Goal: Transaction & Acquisition: Obtain resource

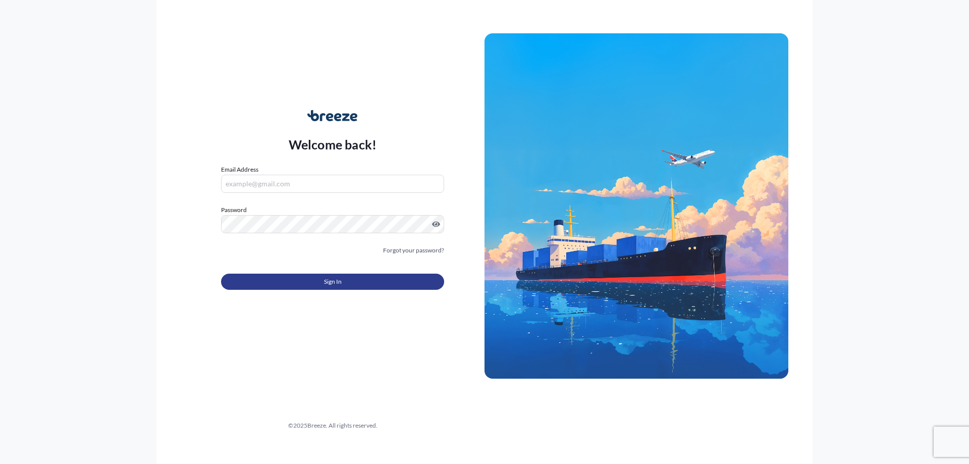
type input "[PERSON_NAME][EMAIL_ADDRESS][DOMAIN_NAME]"
click at [289, 278] on button "Sign In" at bounding box center [332, 282] width 223 height 16
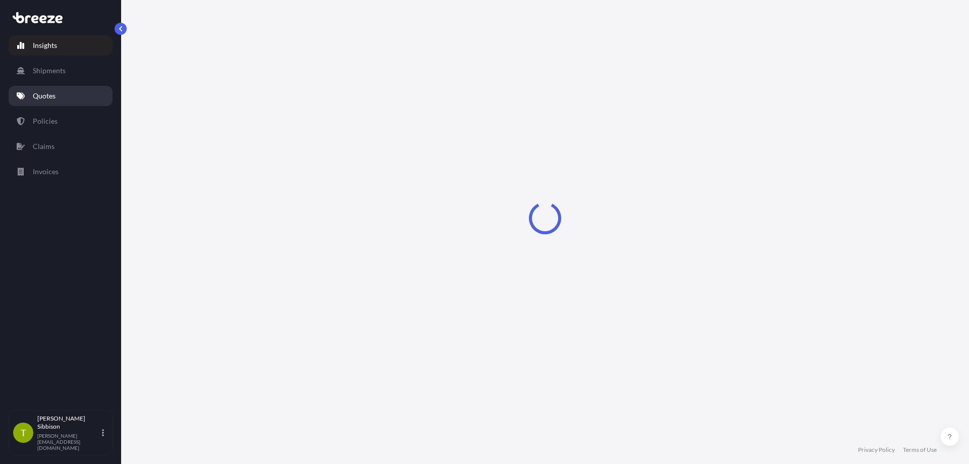
select select "2025"
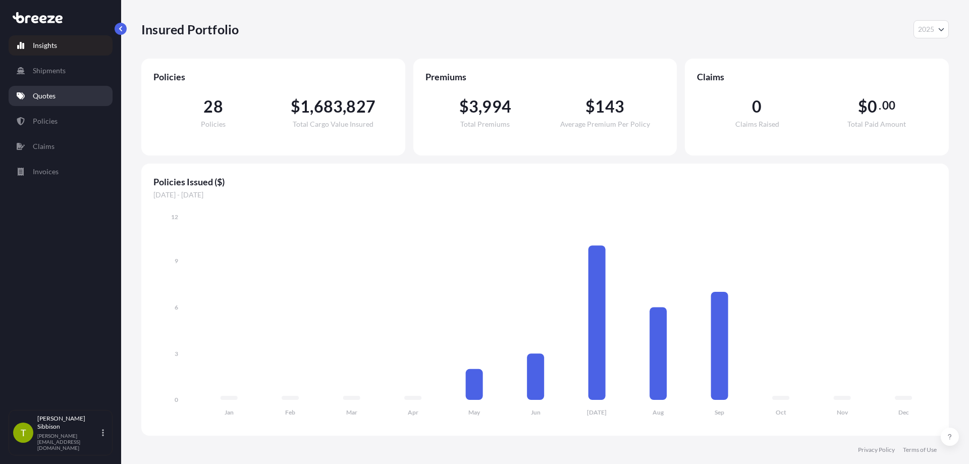
click at [38, 94] on p "Quotes" at bounding box center [44, 96] width 23 height 10
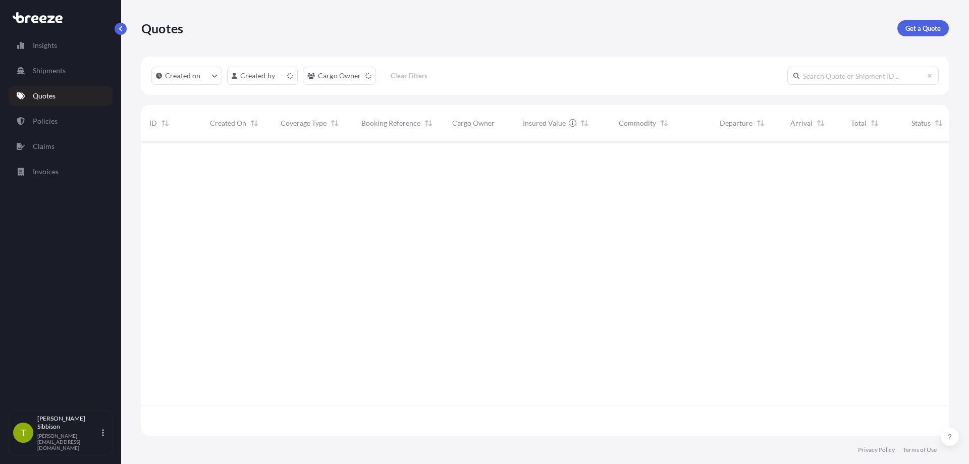
scroll to position [292, 800]
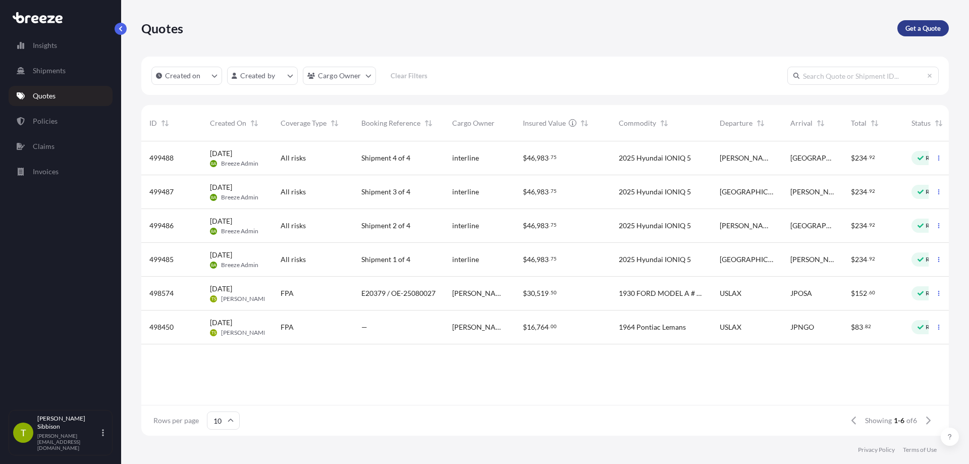
click at [933, 28] on p "Get a Quote" at bounding box center [923, 28] width 35 height 10
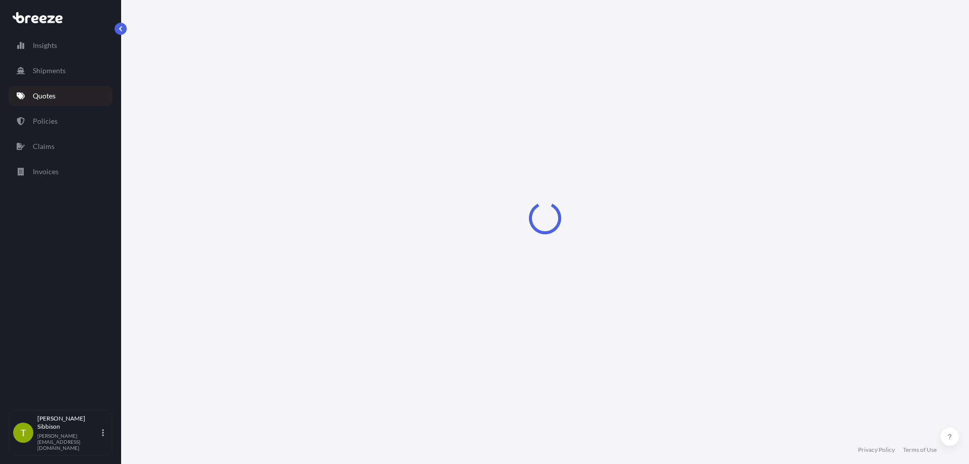
select select "Sea"
select select "1"
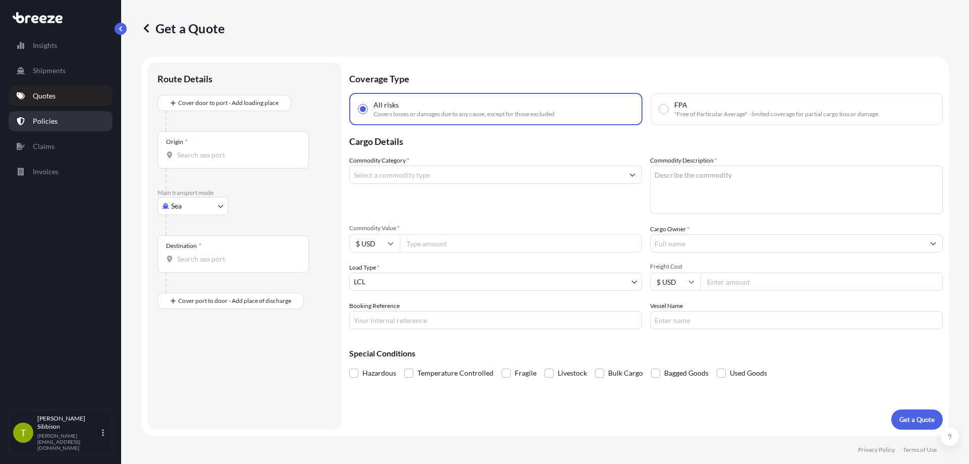
click at [66, 124] on link "Policies" at bounding box center [61, 121] width 104 height 20
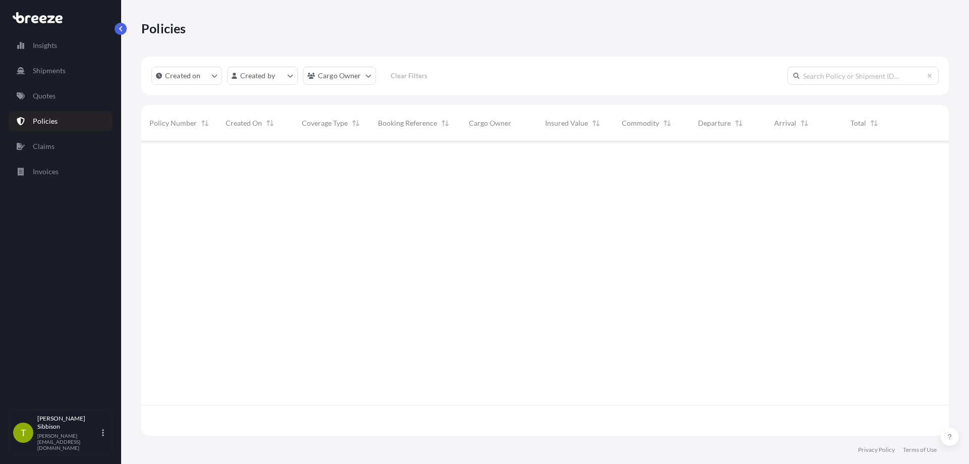
scroll to position [292, 800]
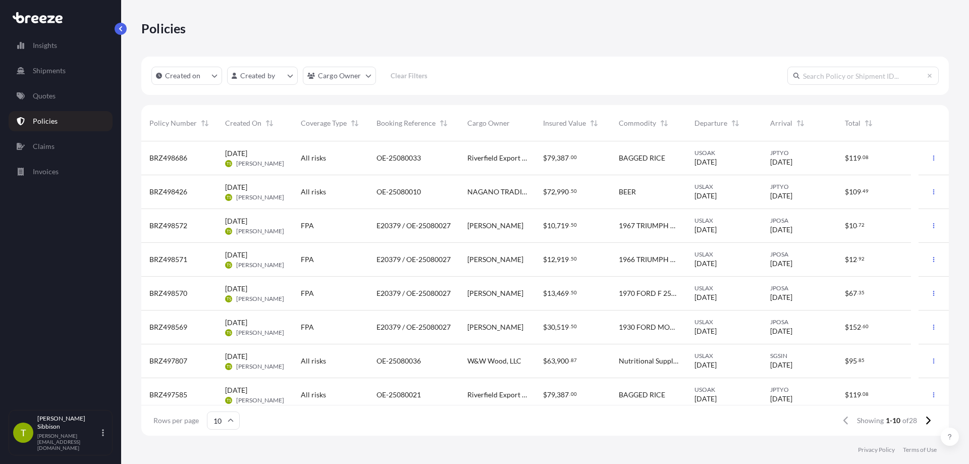
click at [156, 167] on div "BRZ498686" at bounding box center [179, 158] width 76 height 34
